Goal: Task Accomplishment & Management: Manage account settings

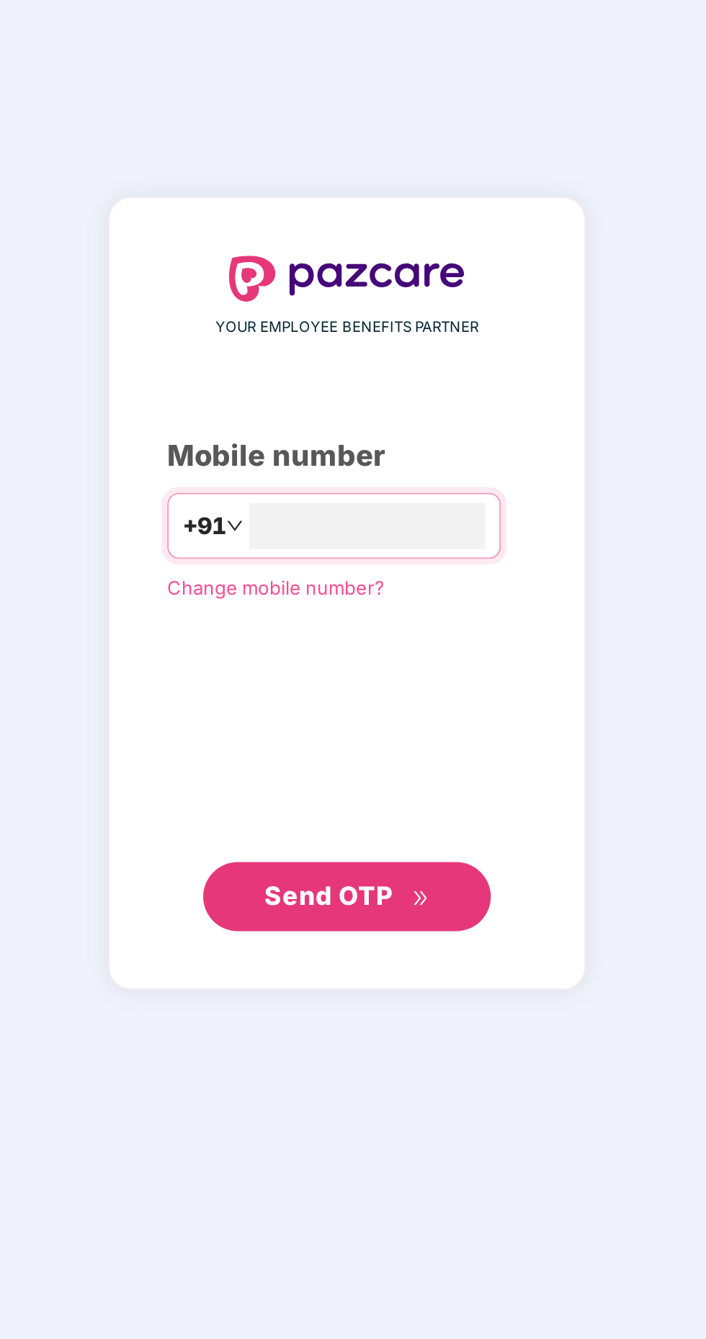
type input "**********"
click at [371, 865] on button "Send OTP" at bounding box center [353, 847] width 144 height 35
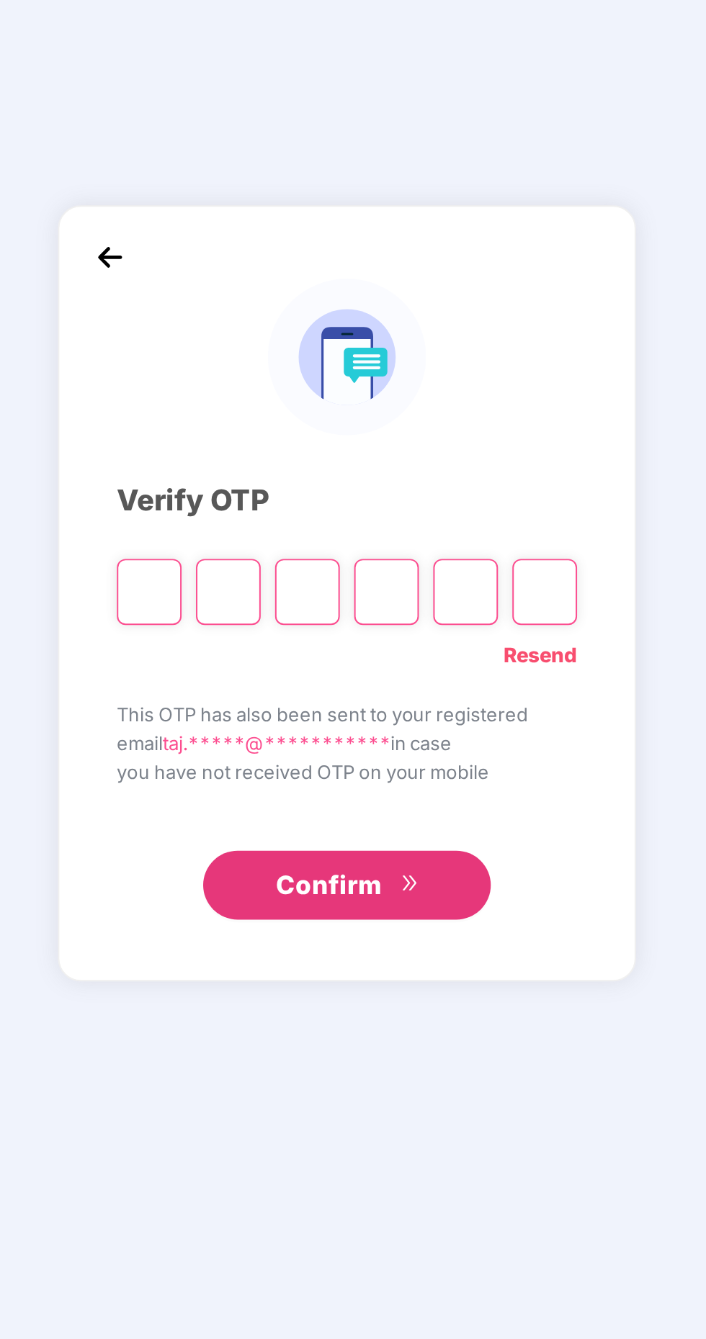
scroll to position [4, 0]
paste input "*"
type input "*"
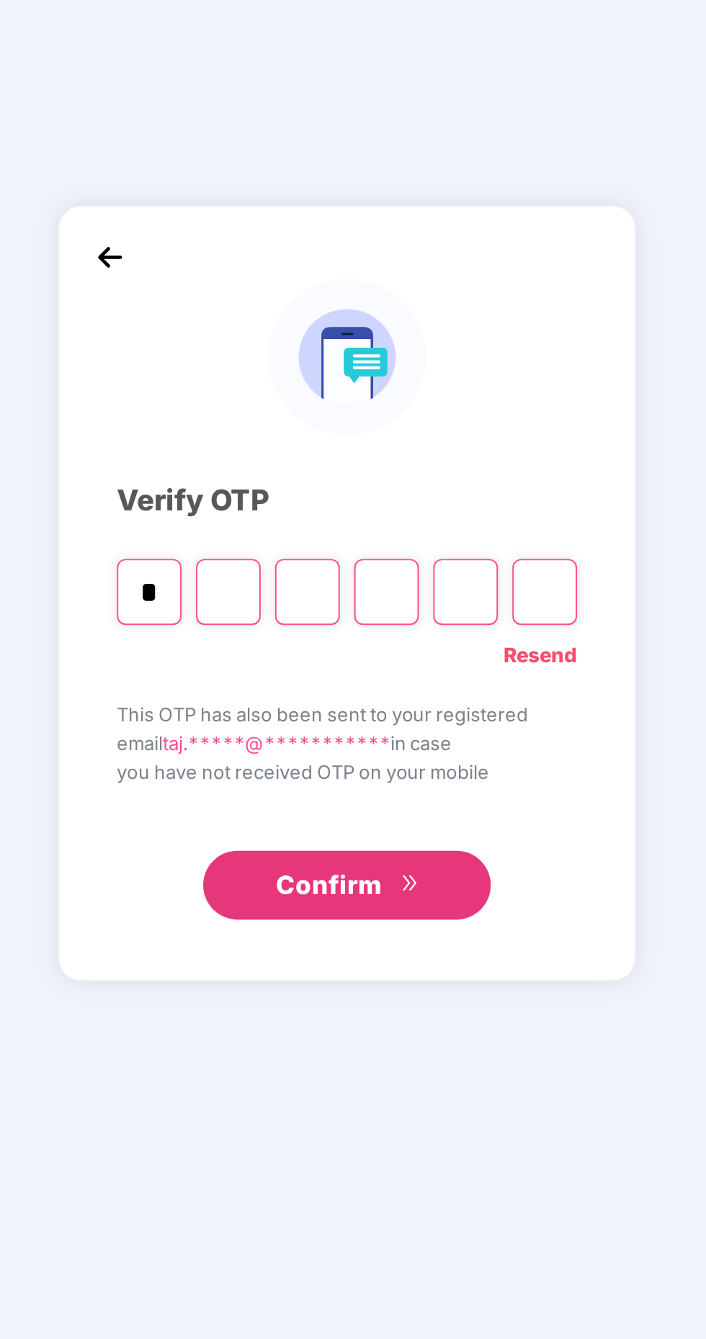
type input "*"
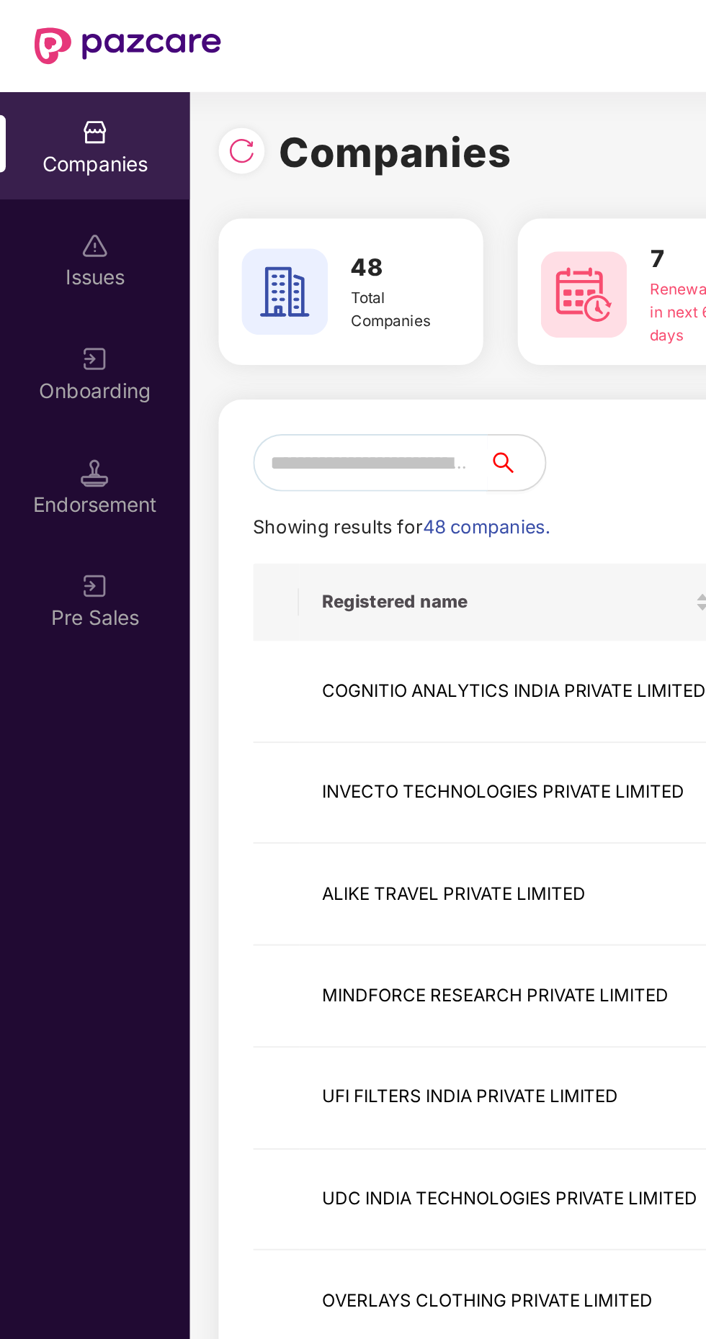
click at [189, 227] on input "text" at bounding box center [185, 231] width 117 height 29
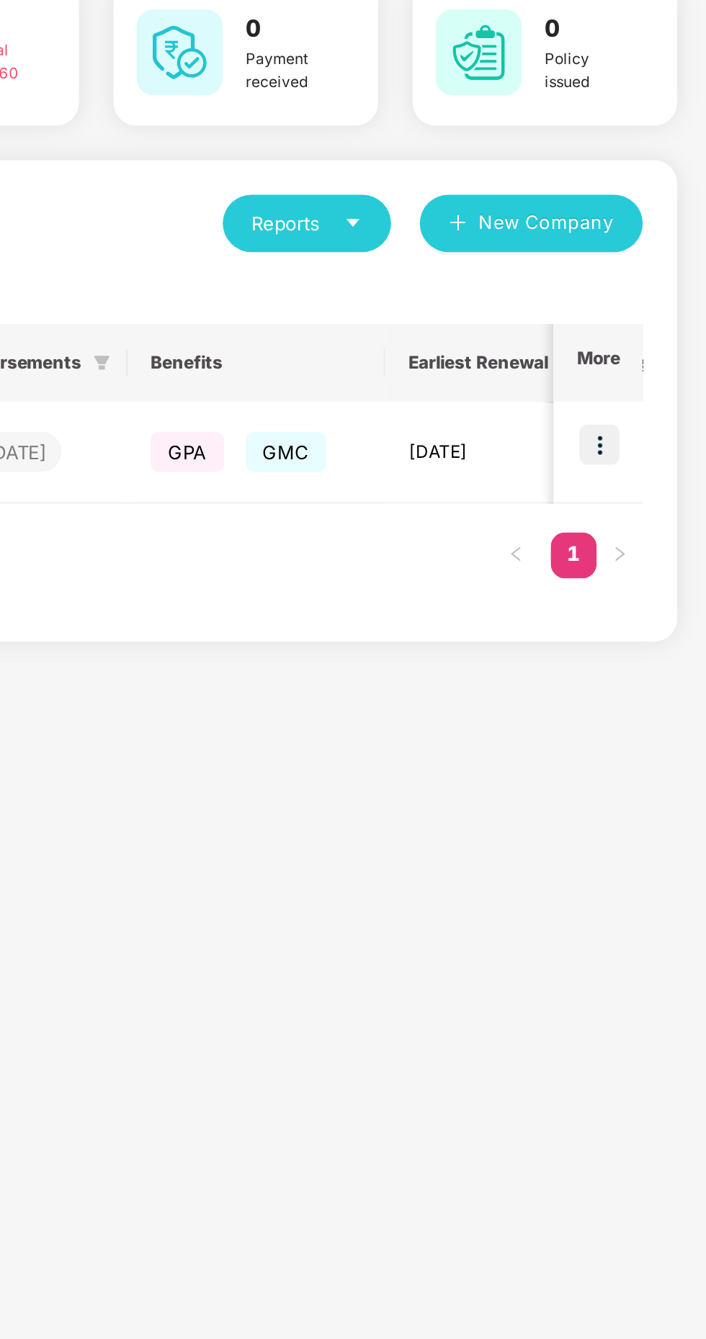
scroll to position [0, 536]
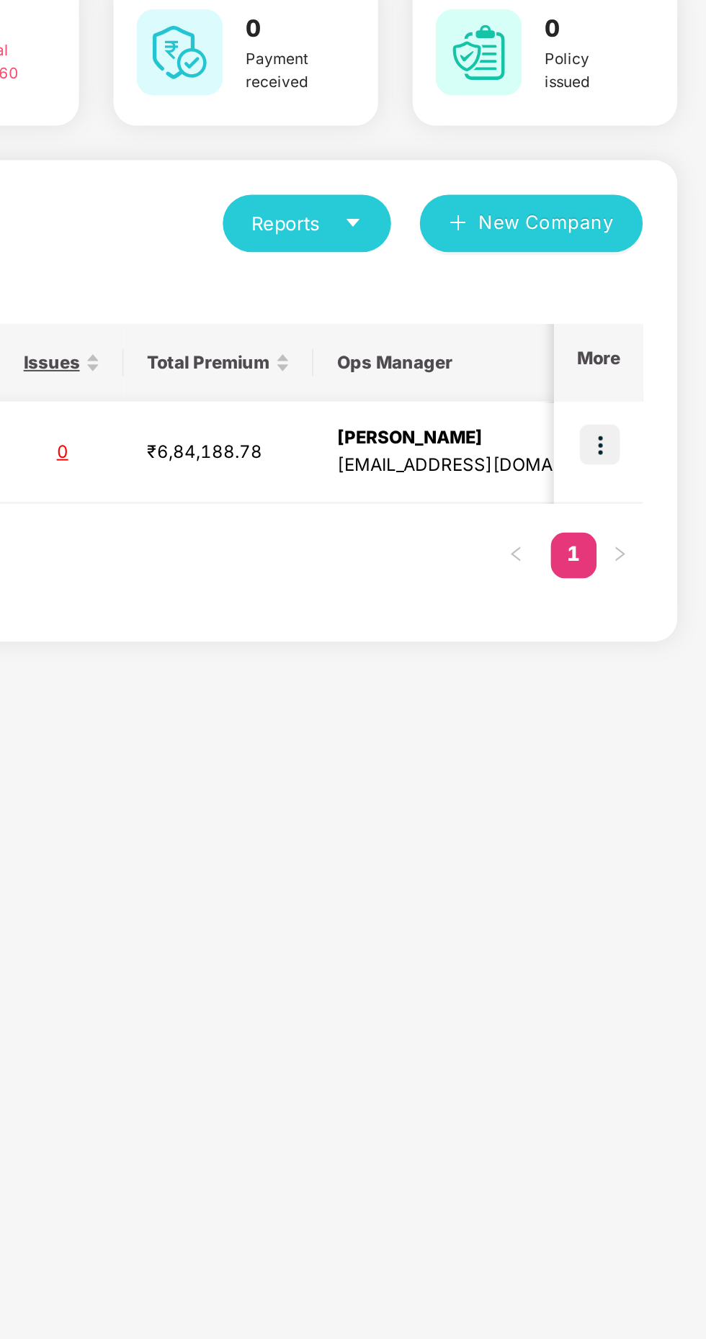
type input "****"
click at [647, 343] on img at bounding box center [652, 343] width 20 height 20
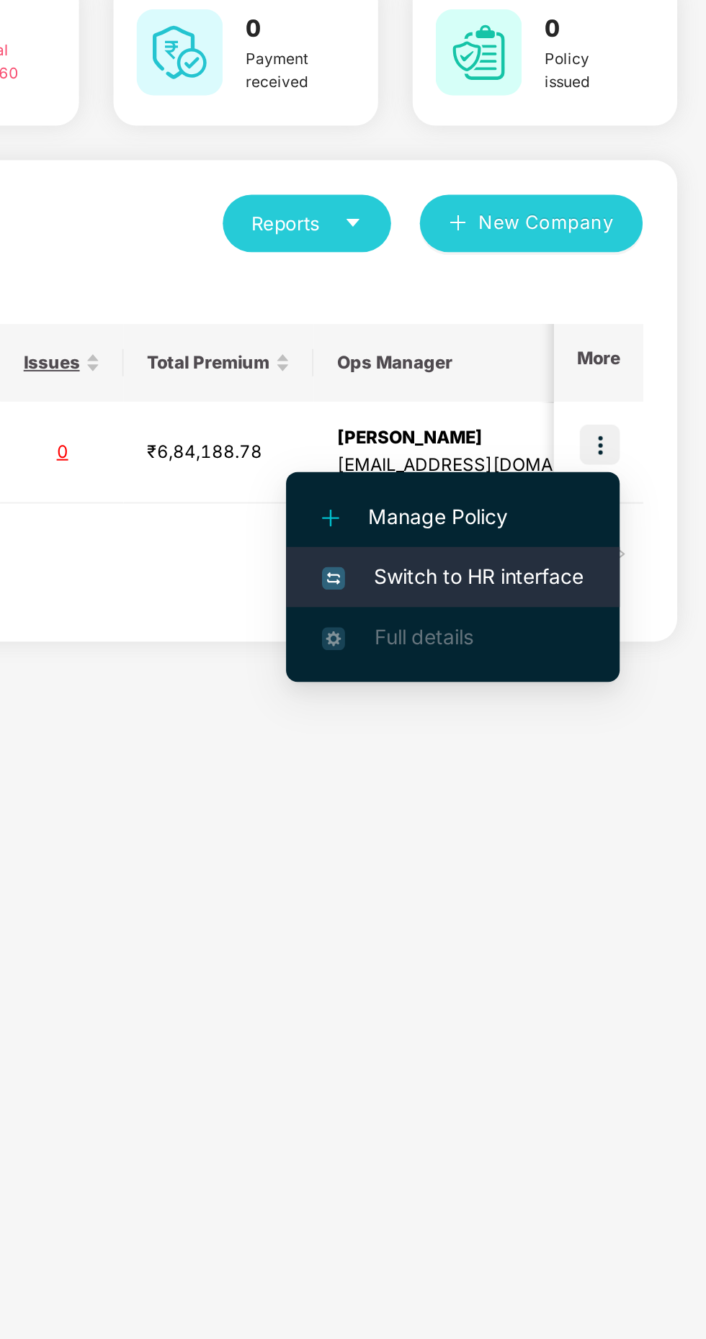
click at [594, 402] on span "Switch to HR interface" at bounding box center [578, 409] width 131 height 16
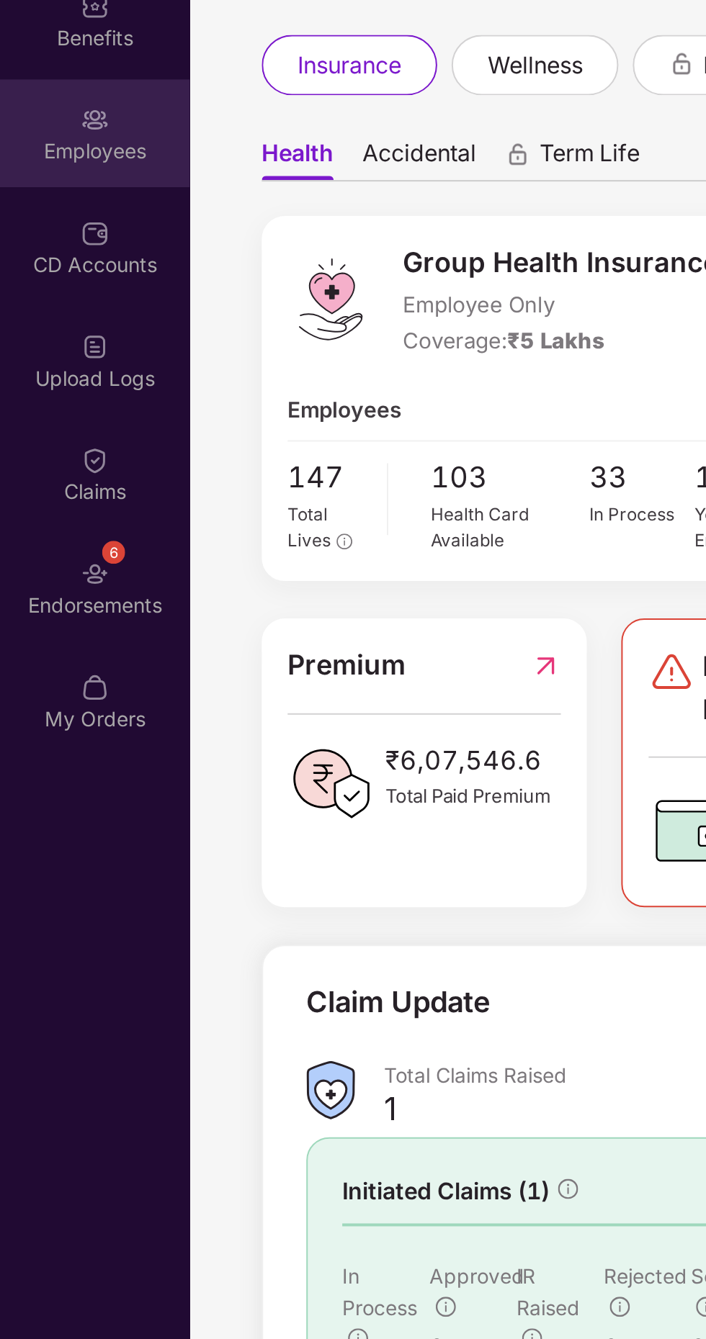
click at [52, 208] on div "Employees" at bounding box center [47, 187] width 95 height 54
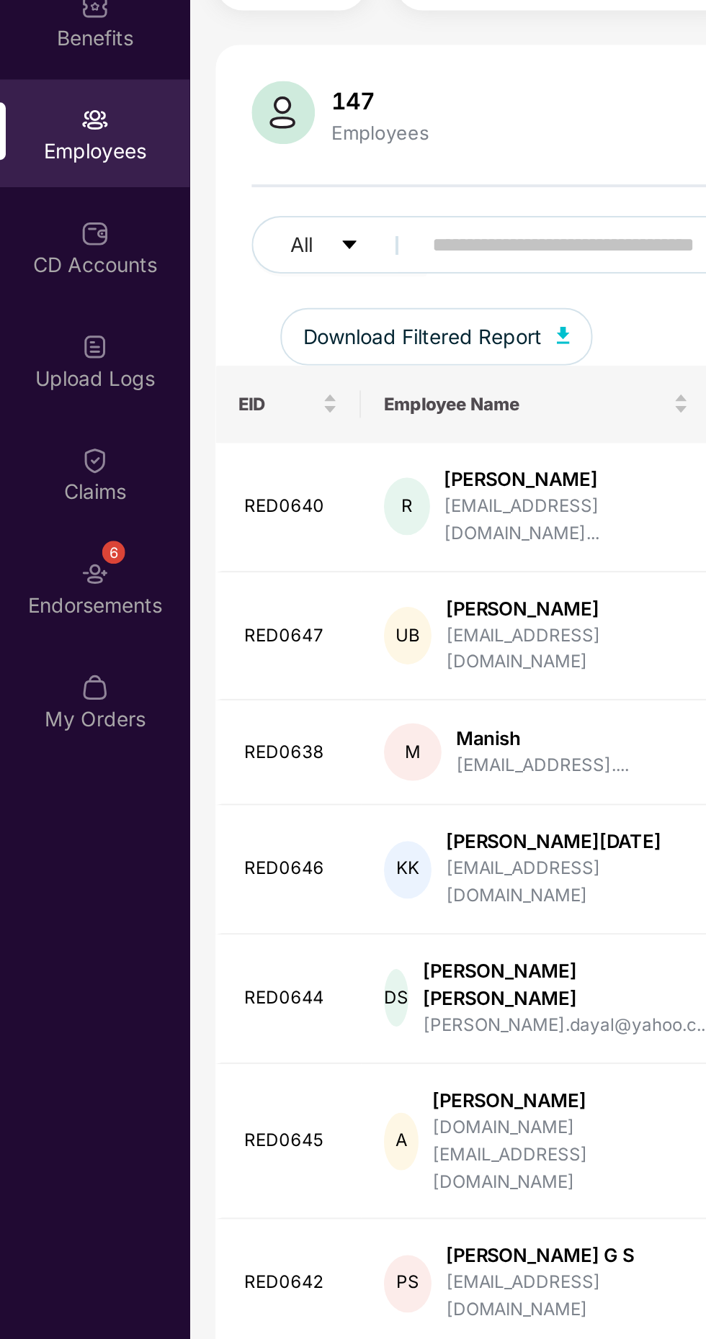
click at [246, 238] on input "text" at bounding box center [346, 243] width 258 height 22
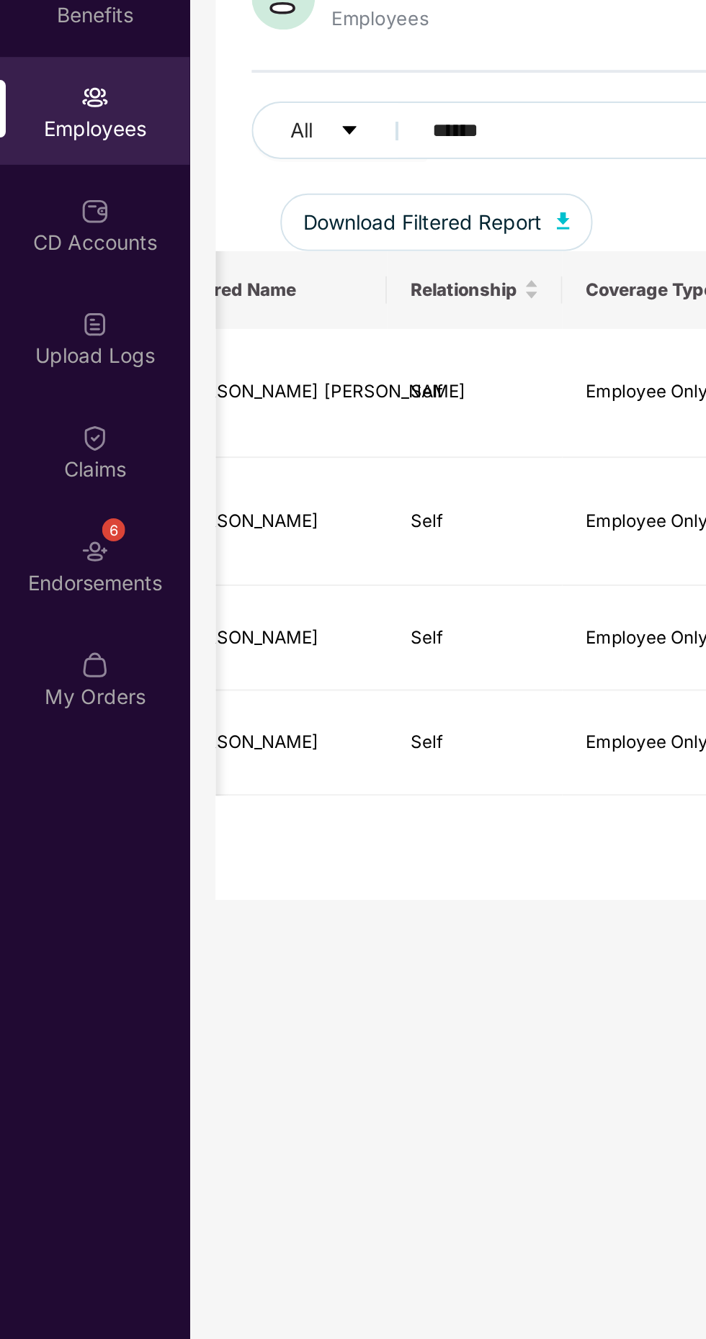
scroll to position [0, 351]
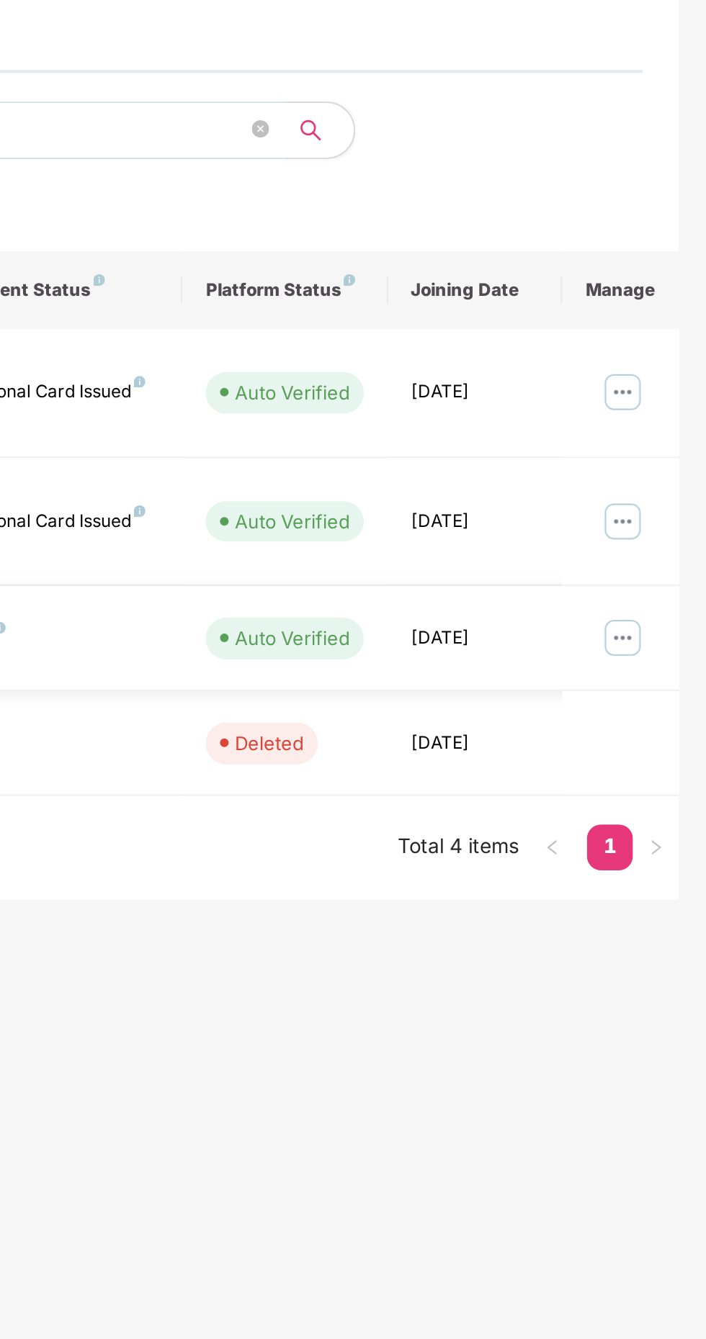
type input "******"
click at [662, 439] on img at bounding box center [663, 450] width 23 height 23
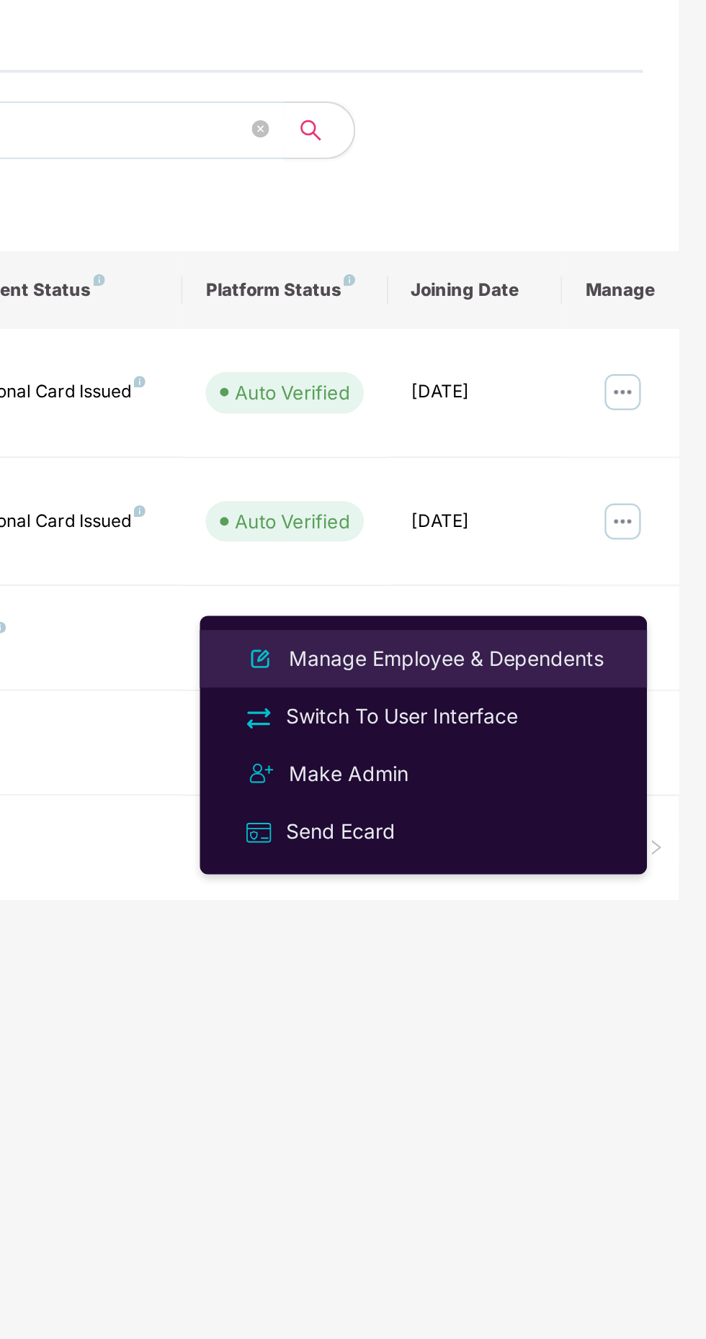
click at [582, 461] on div "Manage Employee & Dependents" at bounding box center [575, 462] width 163 height 16
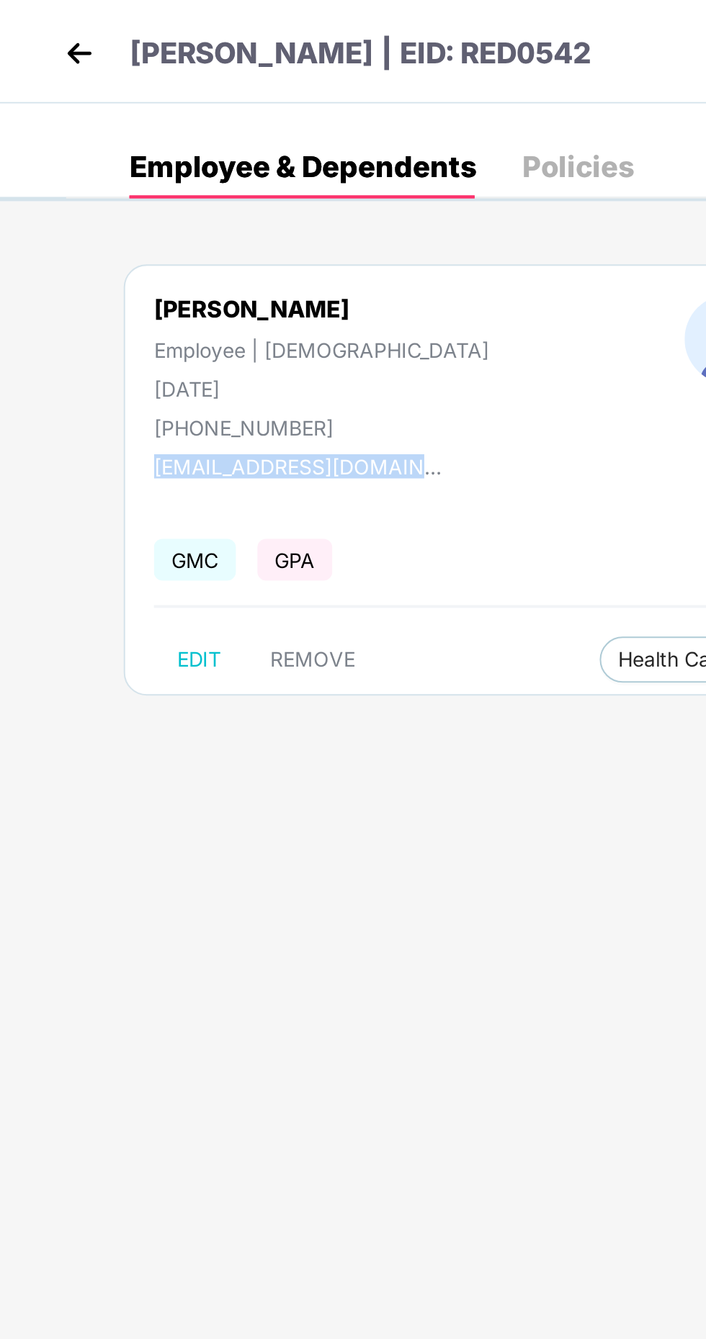
click at [145, 446] on body "Deepak Goel | EID: RED0542 Employee & Dependents Policies Deepak Goel Employee …" at bounding box center [353, 669] width 706 height 1339
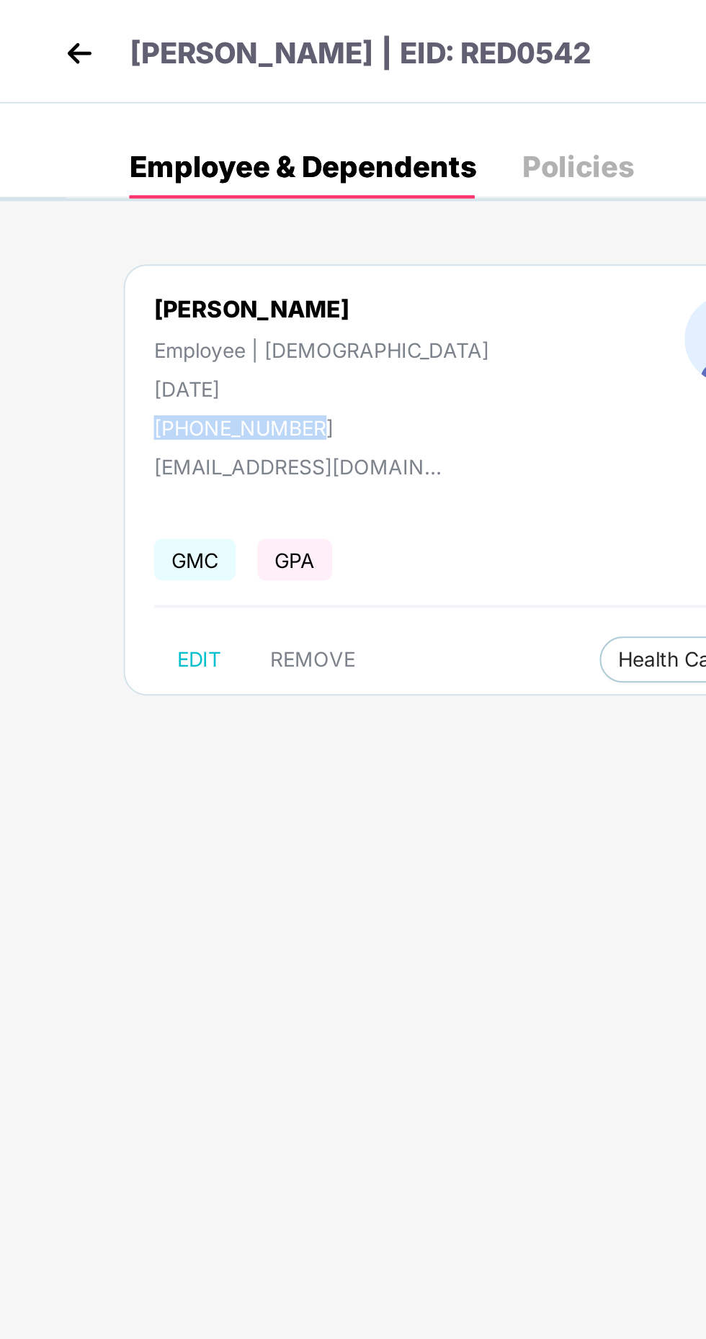
copy div "+918586091973"
click at [310, 327] on span "Health Card(s)" at bounding box center [344, 330] width 68 height 7
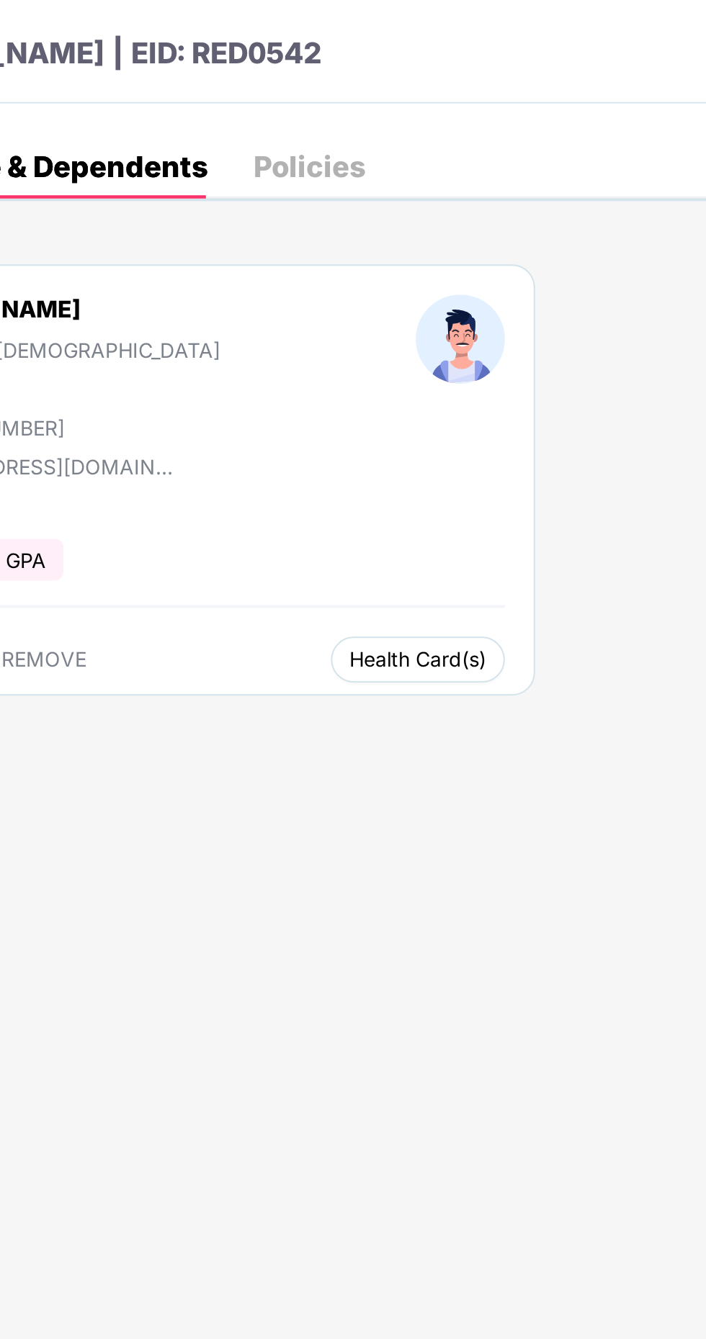
click at [300, 340] on button "Health Card(s)" at bounding box center [343, 330] width 87 height 23
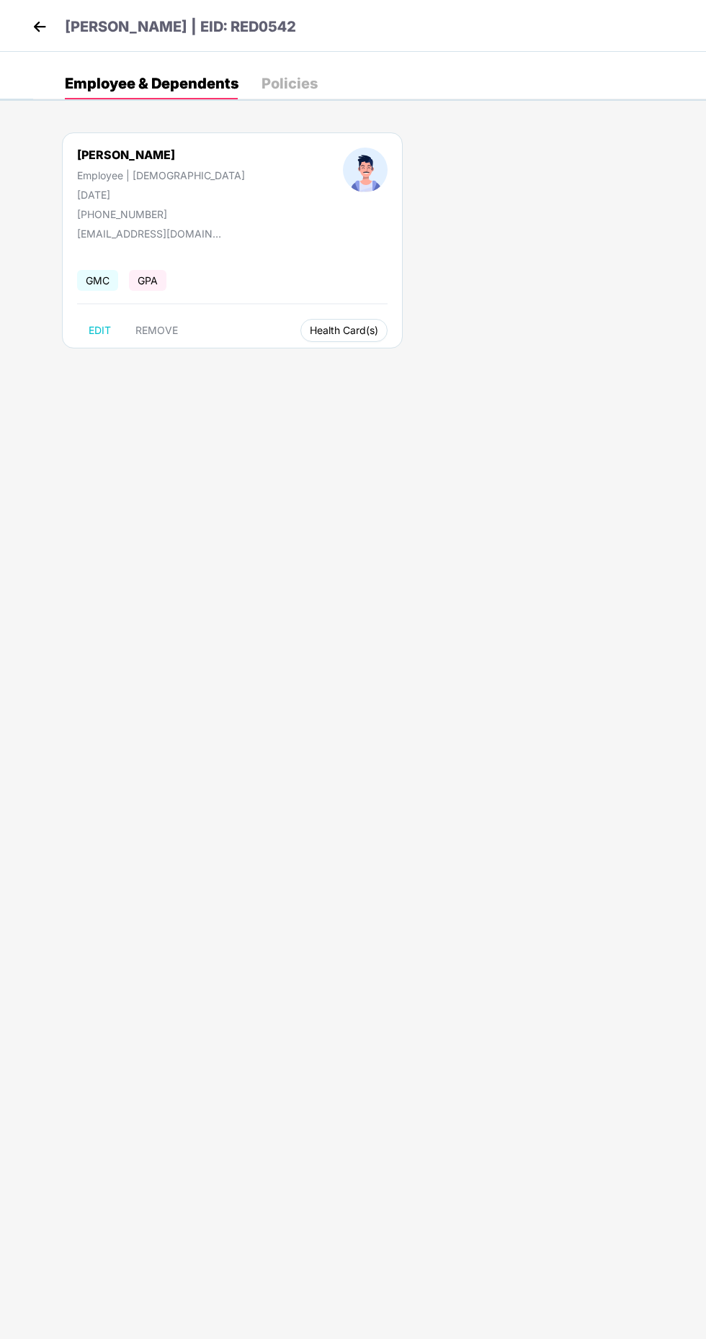
click at [310, 330] on span "Health Card(s)" at bounding box center [344, 330] width 68 height 7
click at [49, 32] on img at bounding box center [40, 27] width 22 height 22
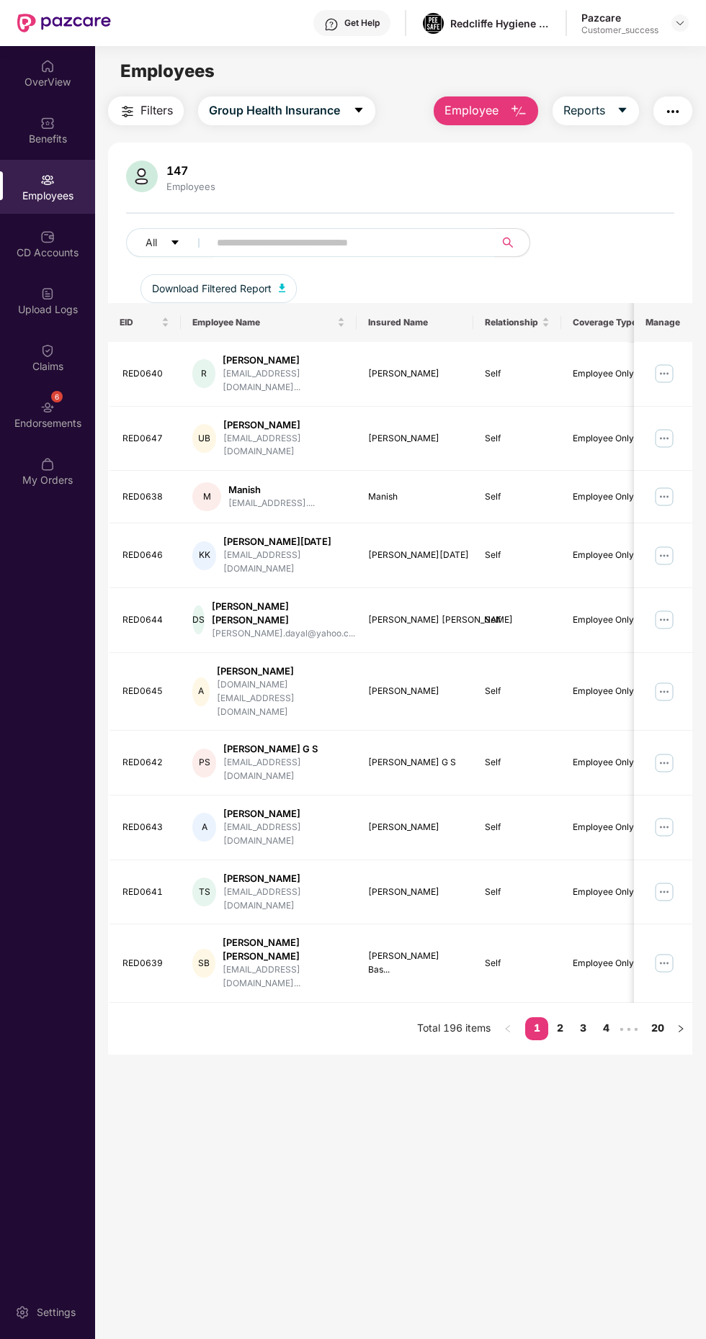
click at [295, 237] on input "text" at bounding box center [346, 243] width 258 height 22
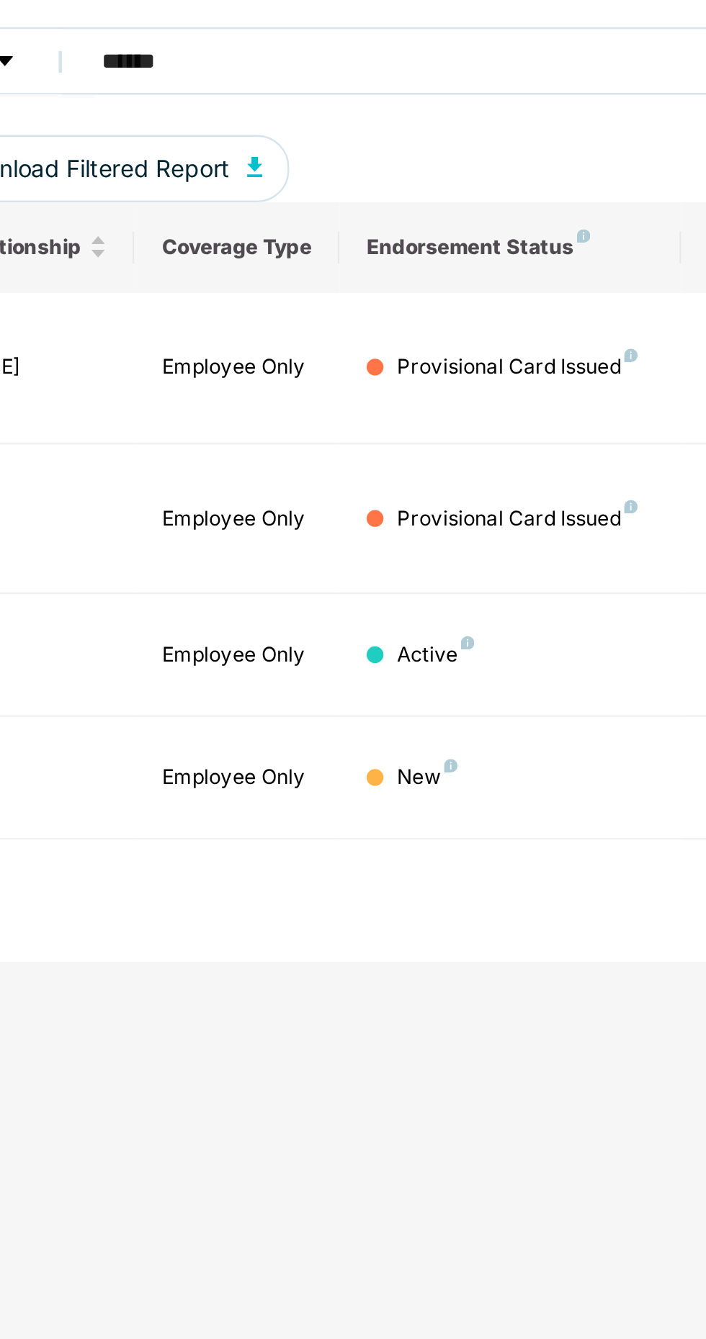
scroll to position [0, 351]
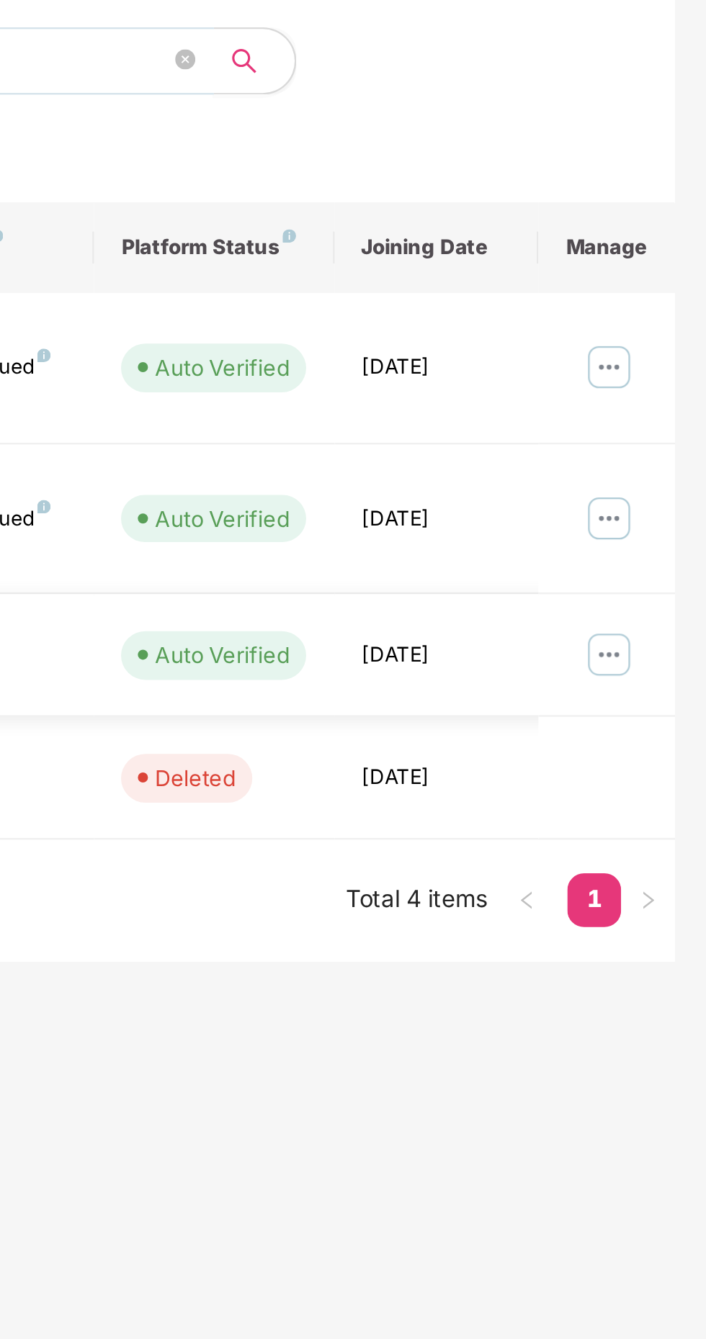
type input "******"
click at [670, 439] on img at bounding box center [663, 450] width 23 height 23
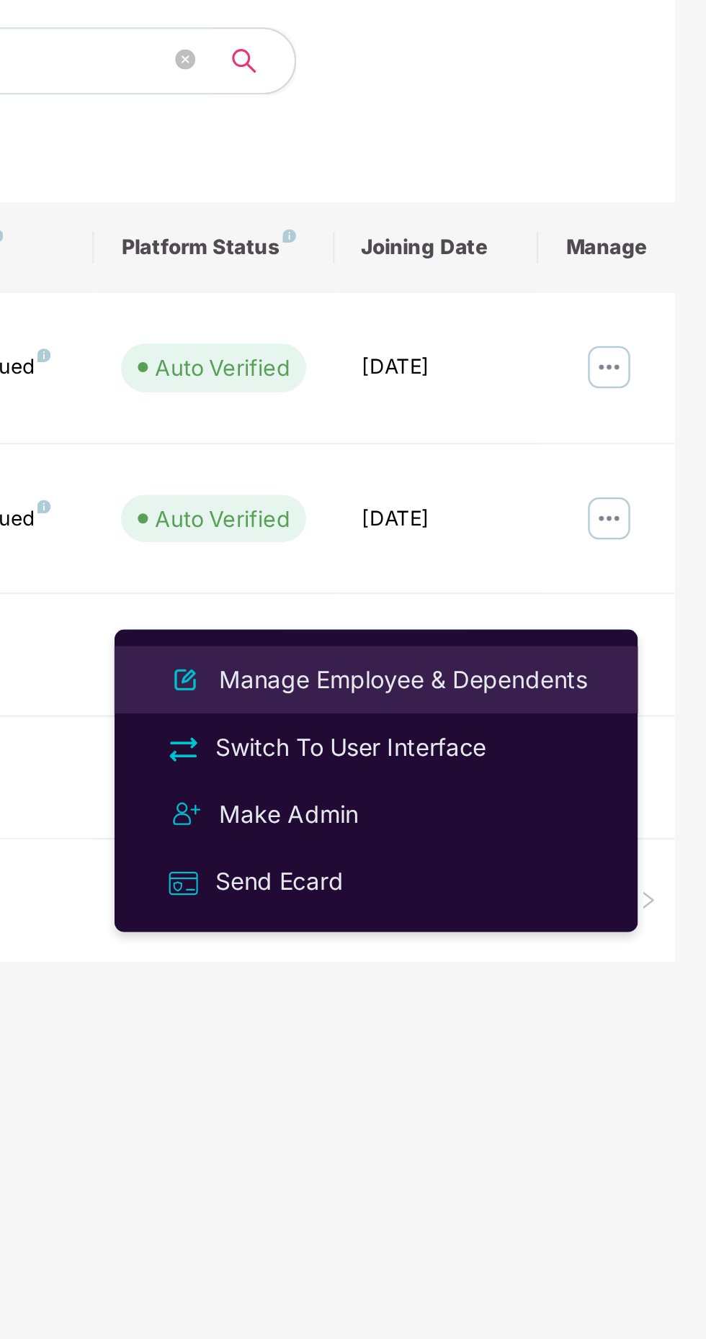
click at [581, 456] on div "Manage Employee & Dependents" at bounding box center [575, 462] width 163 height 16
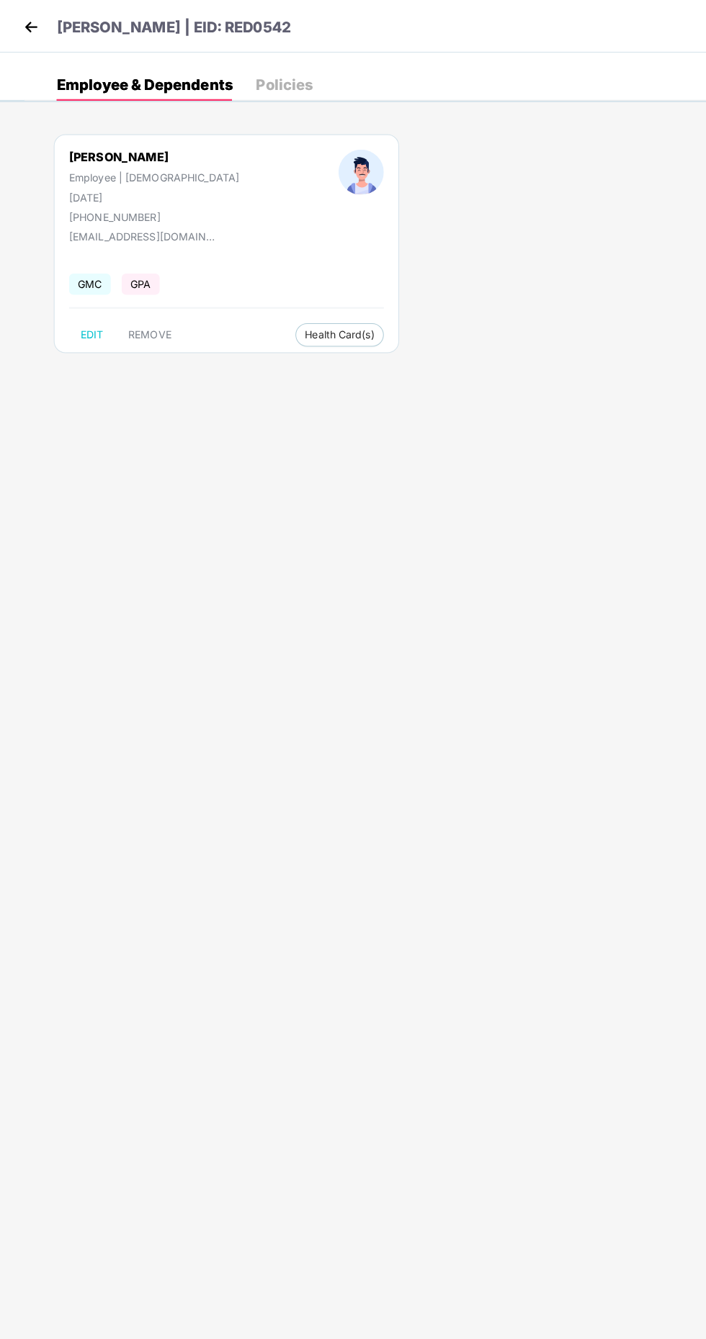
scroll to position [0, 0]
click at [310, 330] on span "Health Card(s)" at bounding box center [344, 330] width 68 height 7
click at [300, 336] on button "Health Card(s)" at bounding box center [343, 330] width 87 height 23
click at [310, 327] on span "Health Card(s)" at bounding box center [344, 330] width 68 height 7
click at [305, 84] on div "Policies" at bounding box center [289, 83] width 56 height 14
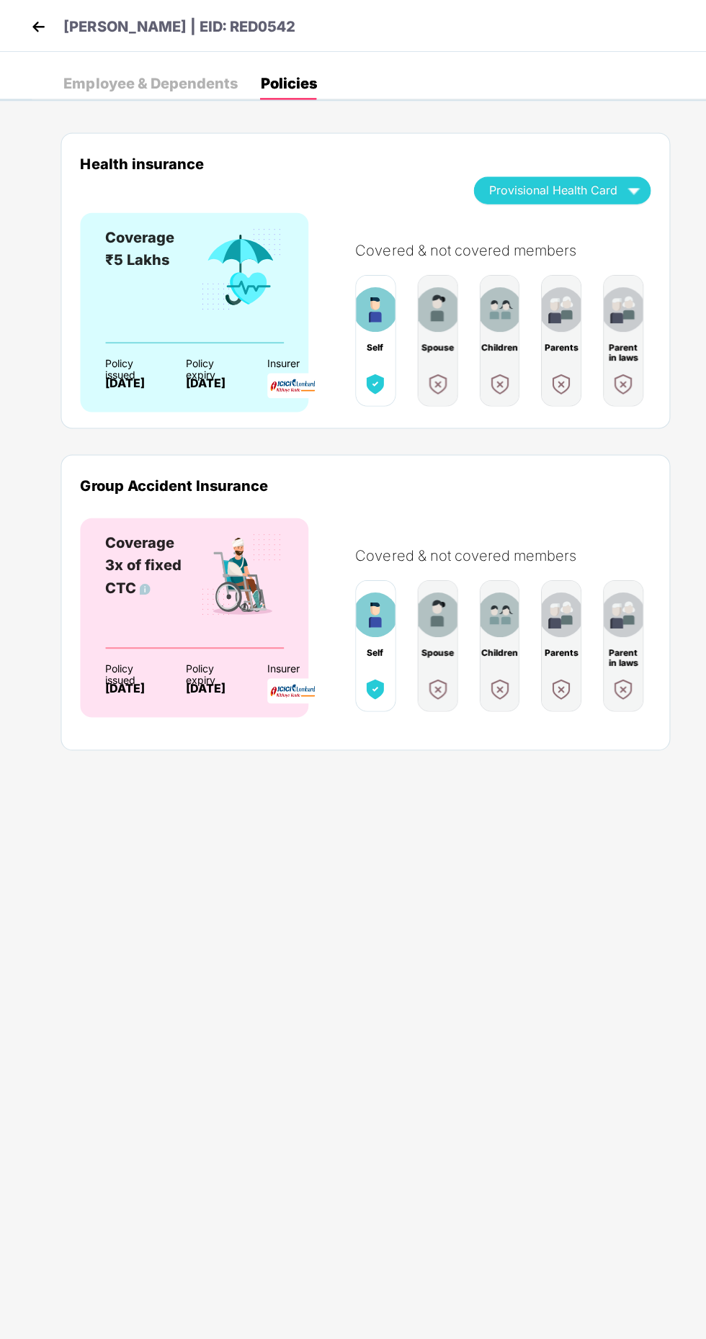
click at [636, 192] on img "button" at bounding box center [633, 189] width 25 height 25
click at [583, 235] on div "Deepak Goel" at bounding box center [563, 234] width 158 height 16
